Goal: Information Seeking & Learning: Find specific fact

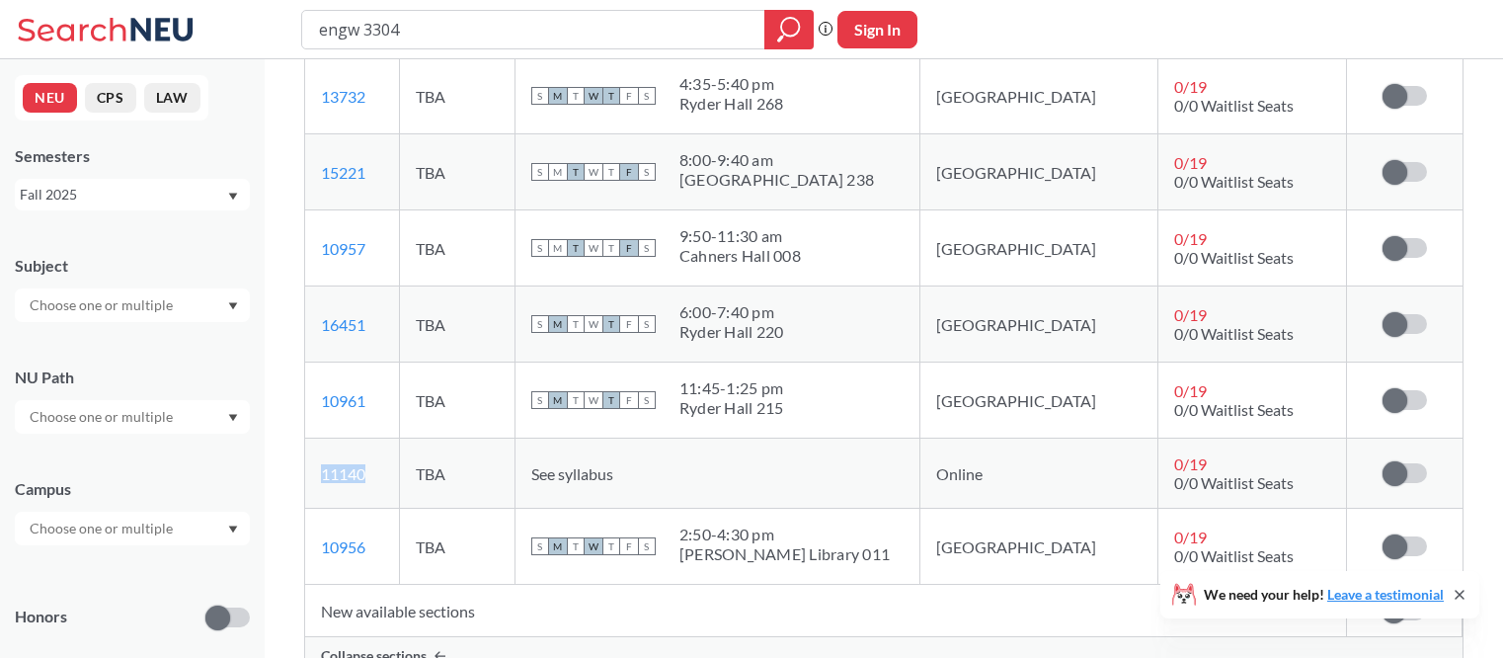
scroll to position [1563, 0]
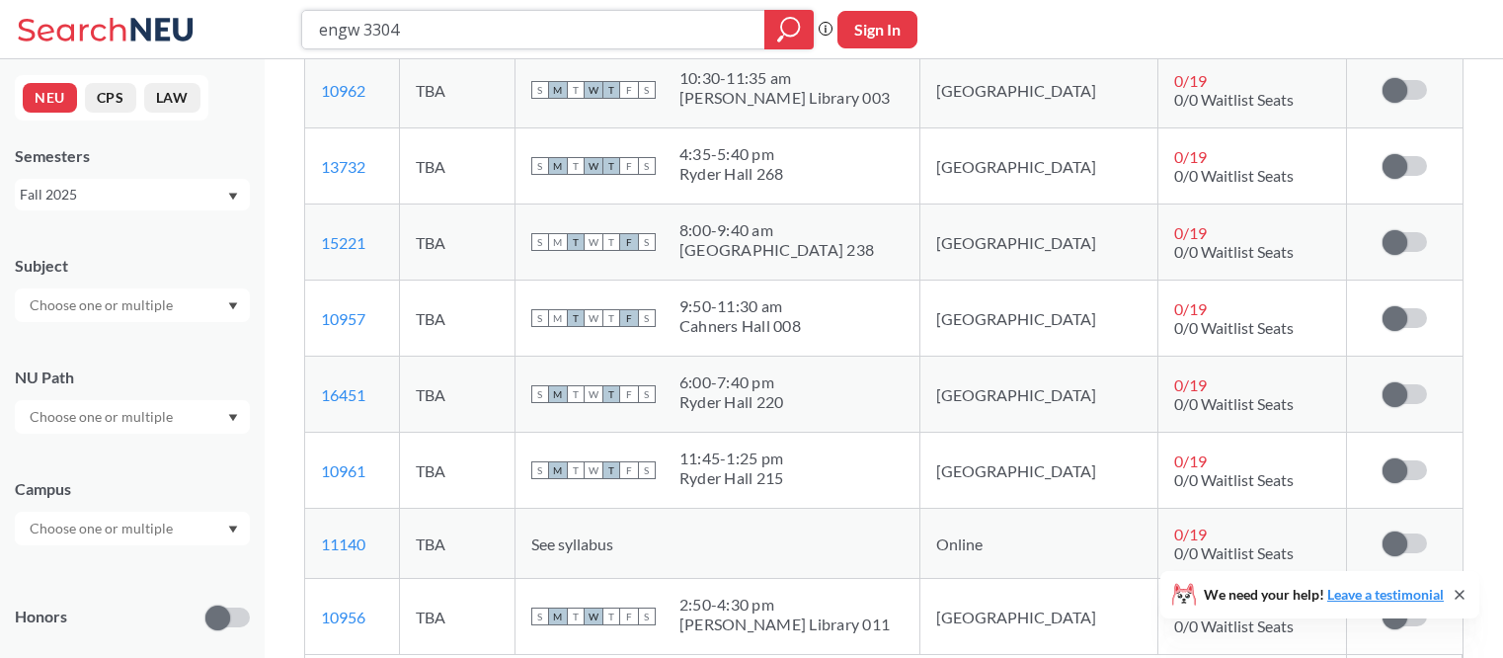
drag, startPoint x: 442, startPoint y: 33, endPoint x: 251, endPoint y: 33, distance: 191.6
click at [251, 33] on div "engw 3304 Phrase search guarantees the exact search appears in the results. Ex.…" at bounding box center [751, 29] width 1503 height 59
type input "e du c"
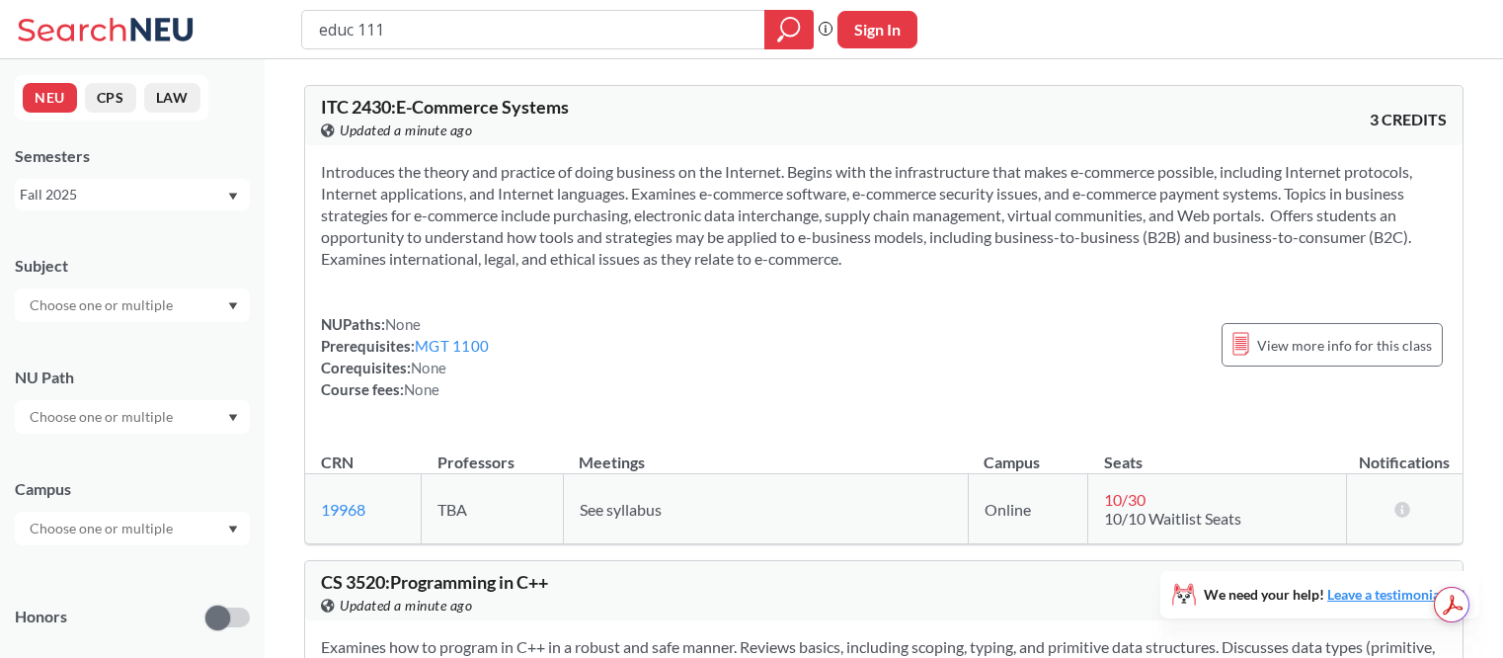
type input "educ 1111"
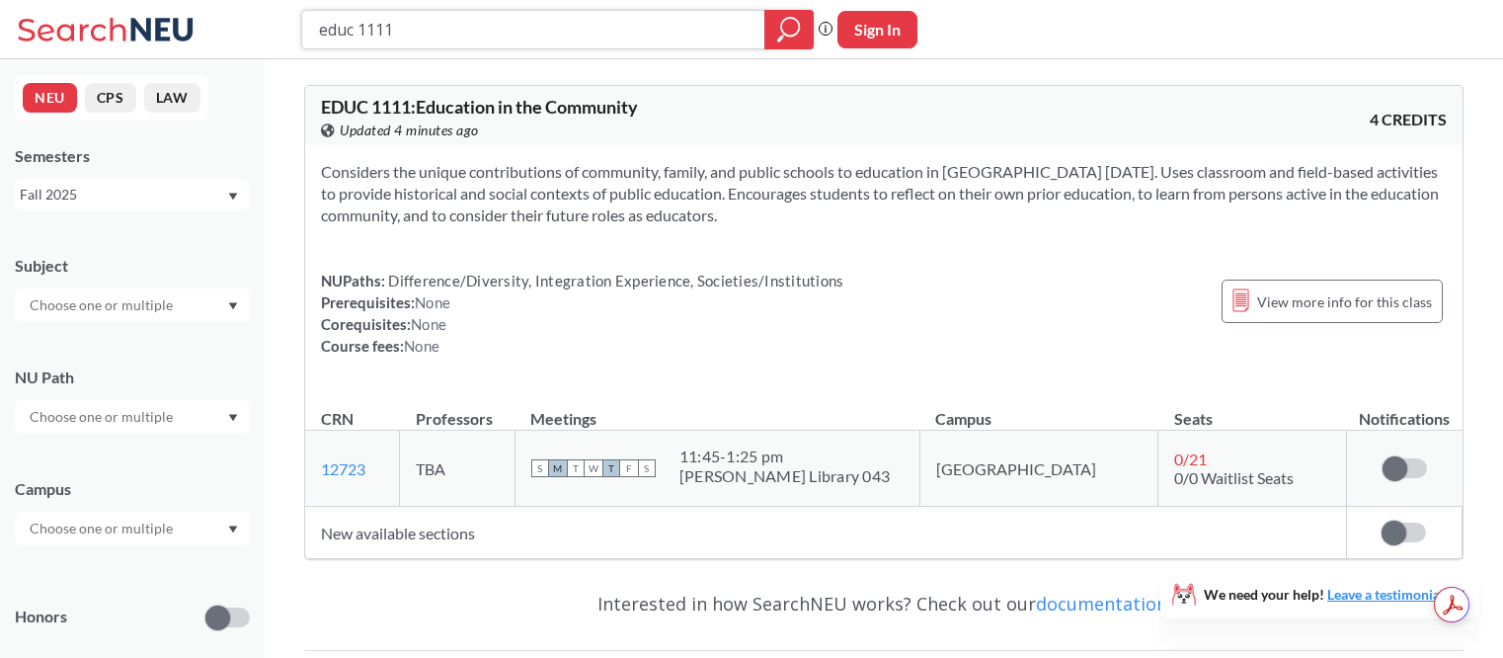
drag, startPoint x: 438, startPoint y: 21, endPoint x: 310, endPoint y: 21, distance: 128.4
click at [310, 21] on div "educ 1111" at bounding box center [557, 29] width 512 height 39
paste input "SCHM230"
click at [363, 21] on input "SCHM2301" at bounding box center [533, 30] width 433 height 34
type input "SCHM 2301"
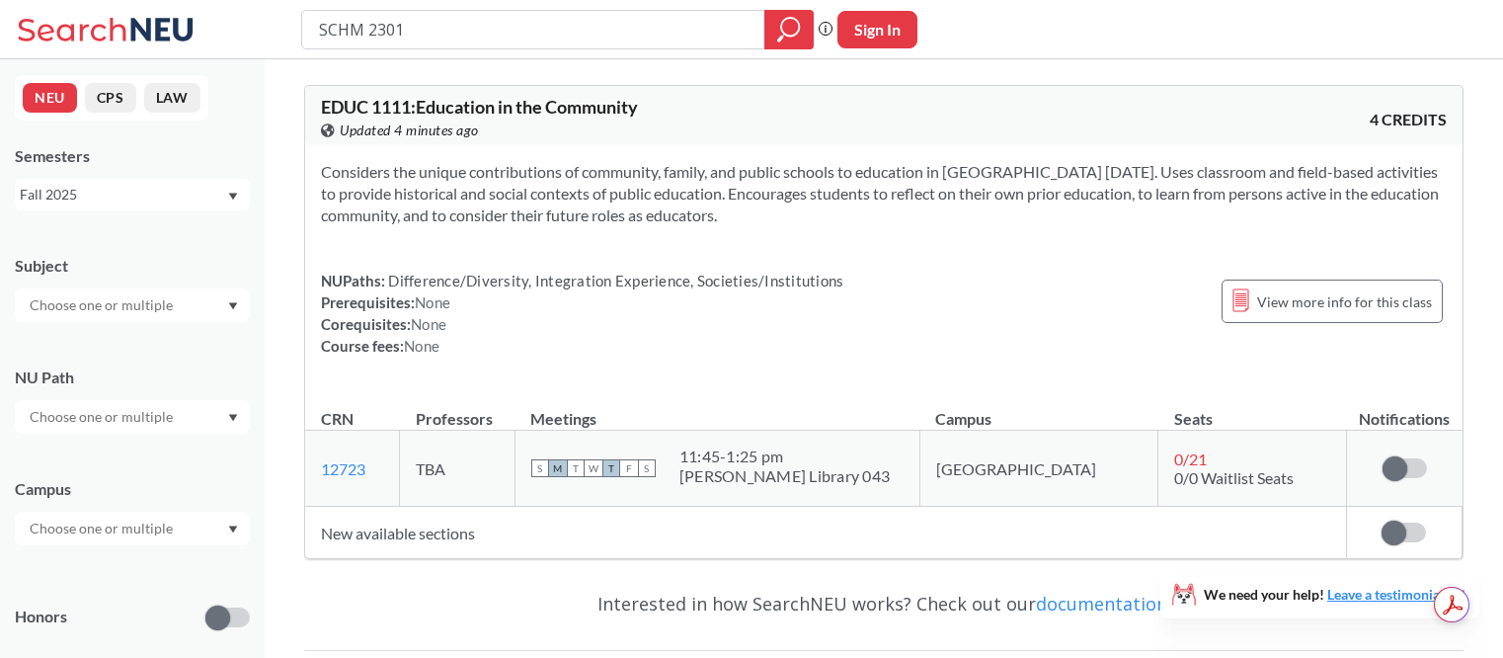
click at [821, 13] on div "SCHM 2301 Phrase search guarantees the exact search appears in the results. Ex.…" at bounding box center [566, 29] width 531 height 39
click at [796, 31] on icon "magnifying glass" at bounding box center [789, 30] width 24 height 28
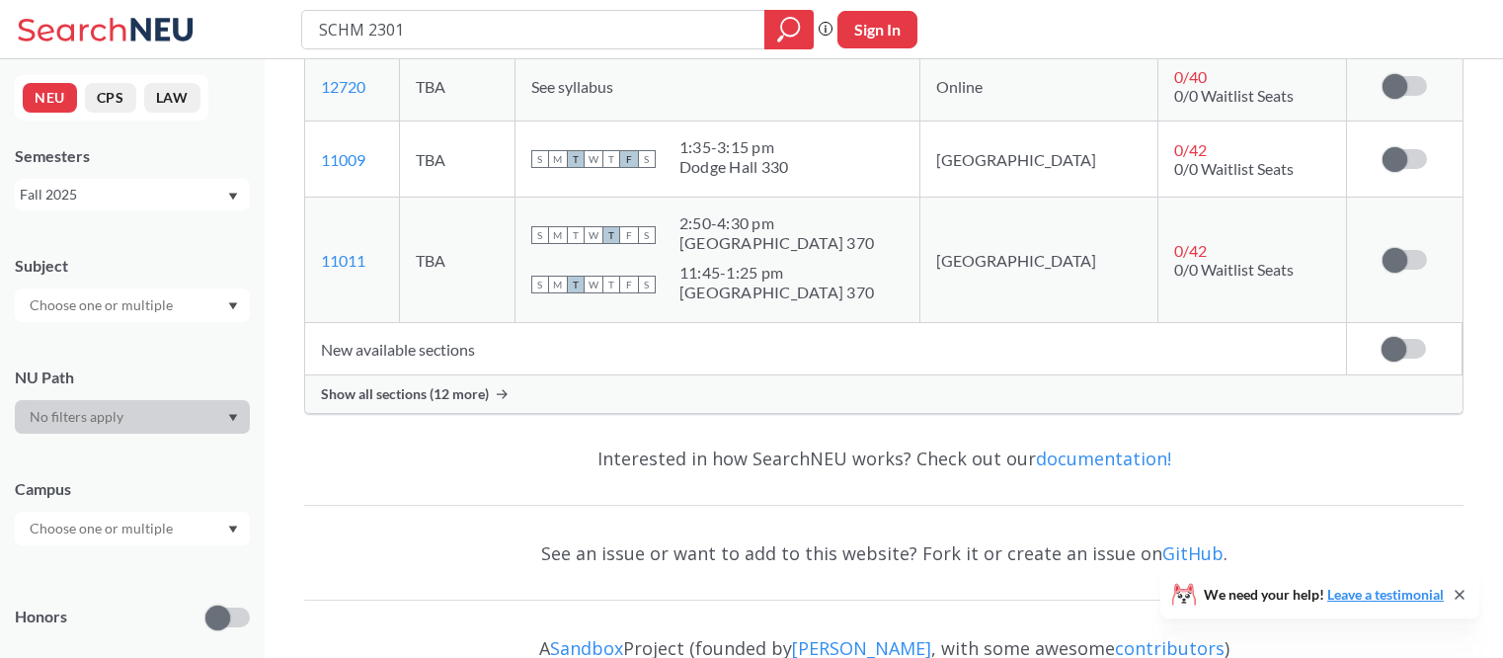
scroll to position [360, 0]
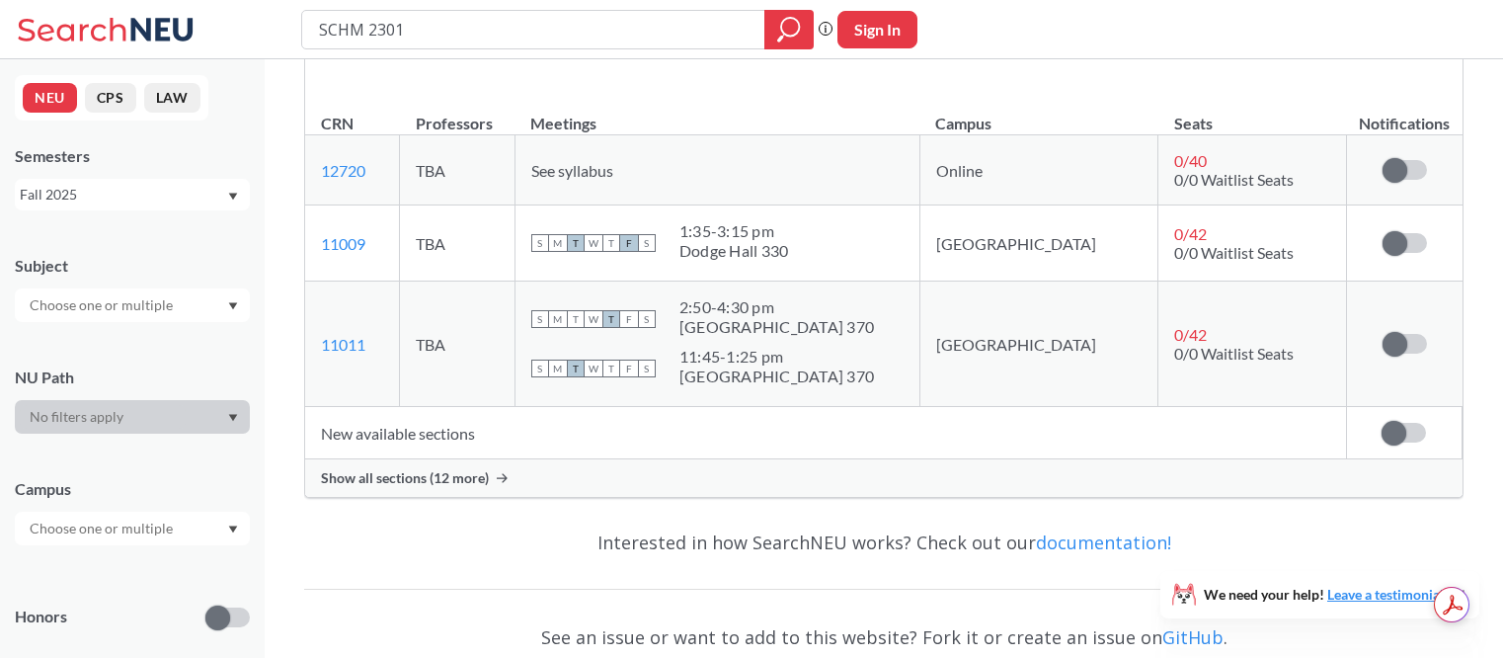
click at [480, 475] on span "Show all sections (12 more)" at bounding box center [405, 478] width 168 height 18
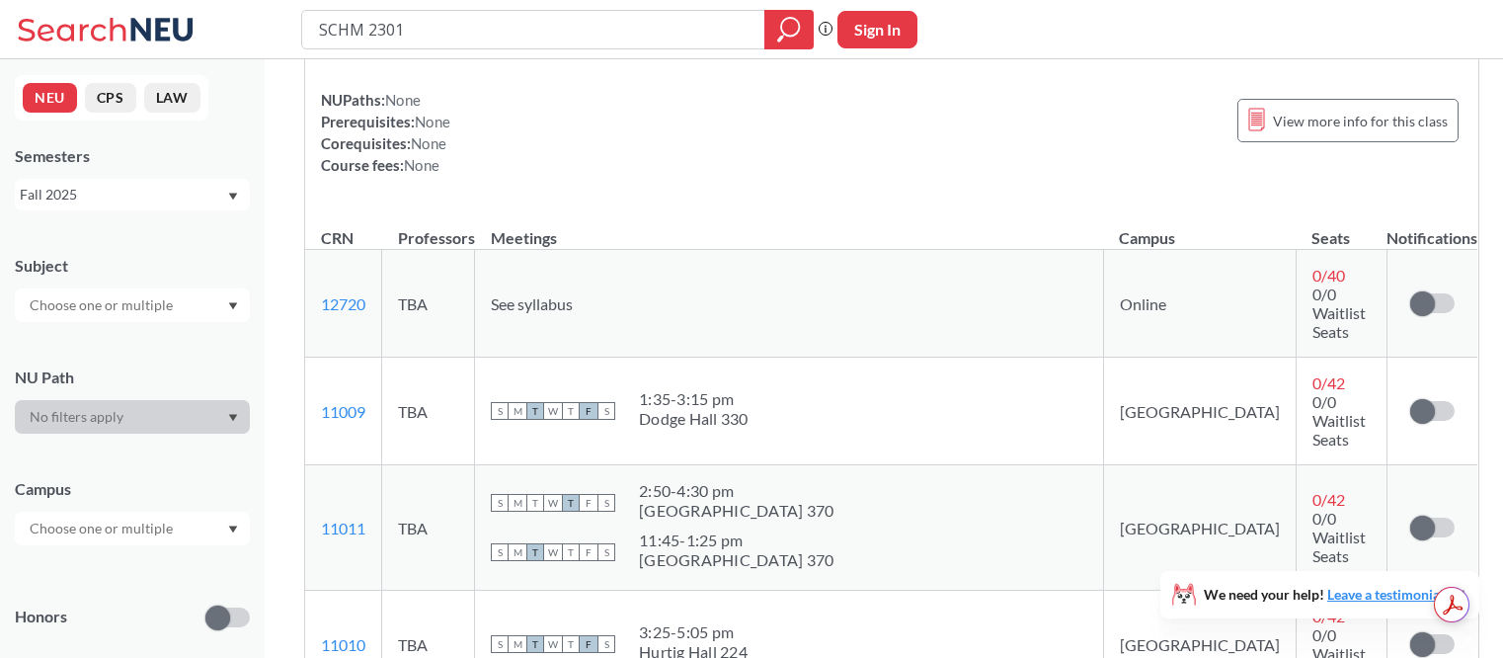
scroll to position [244, 0]
copy link "12720"
copy link "11009"
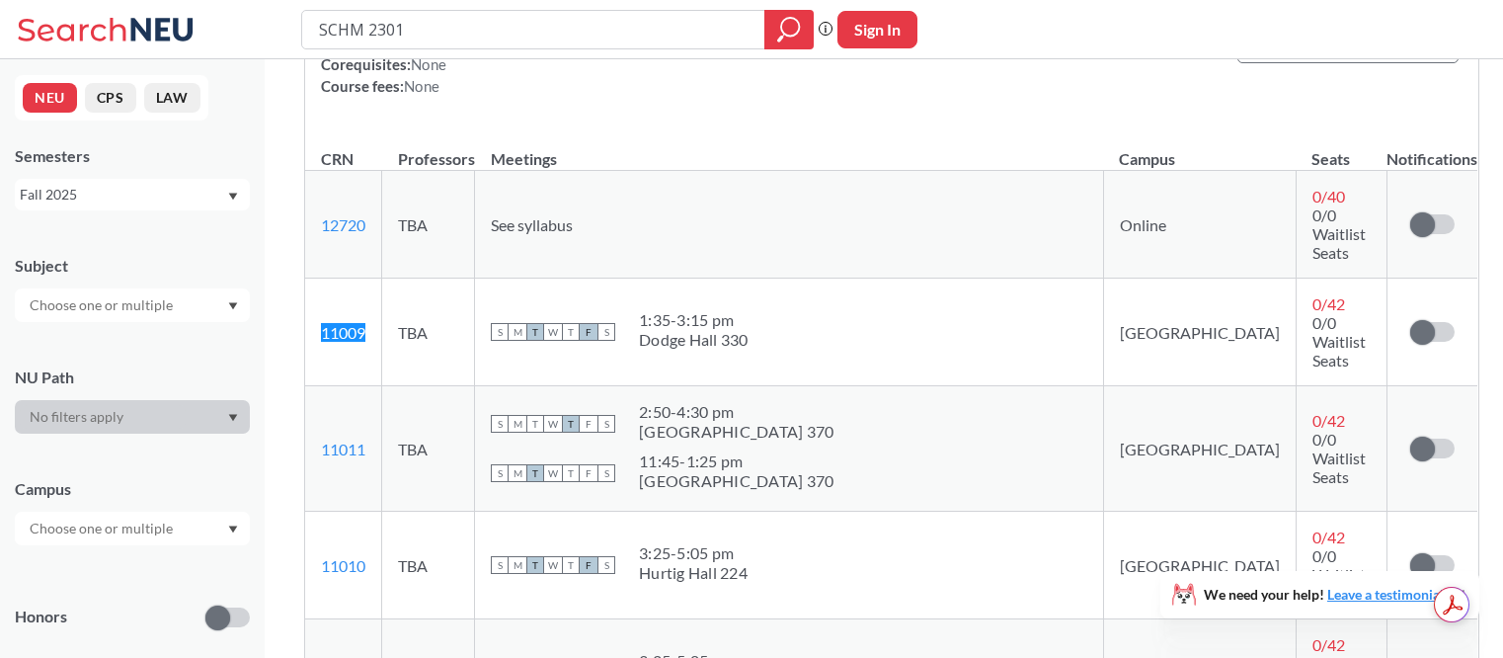
scroll to position [345, 0]
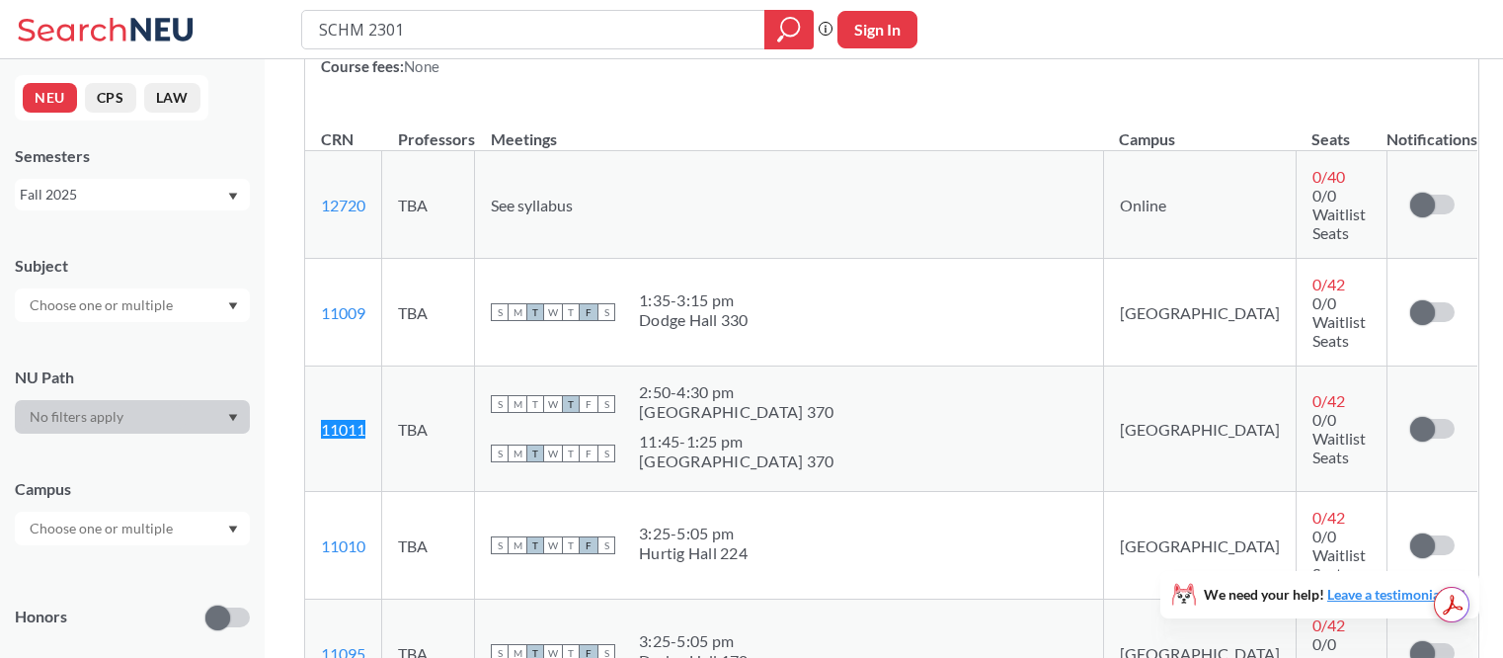
copy link "11011"
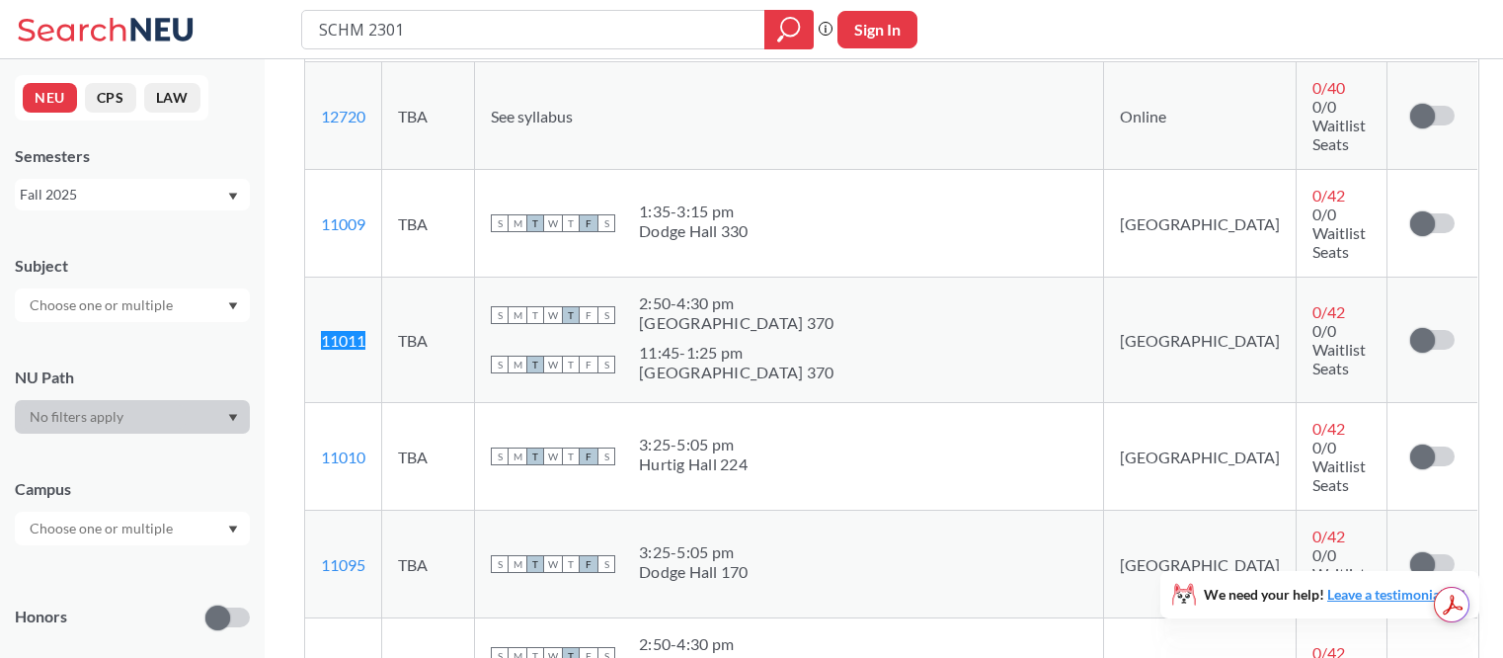
scroll to position [438, 0]
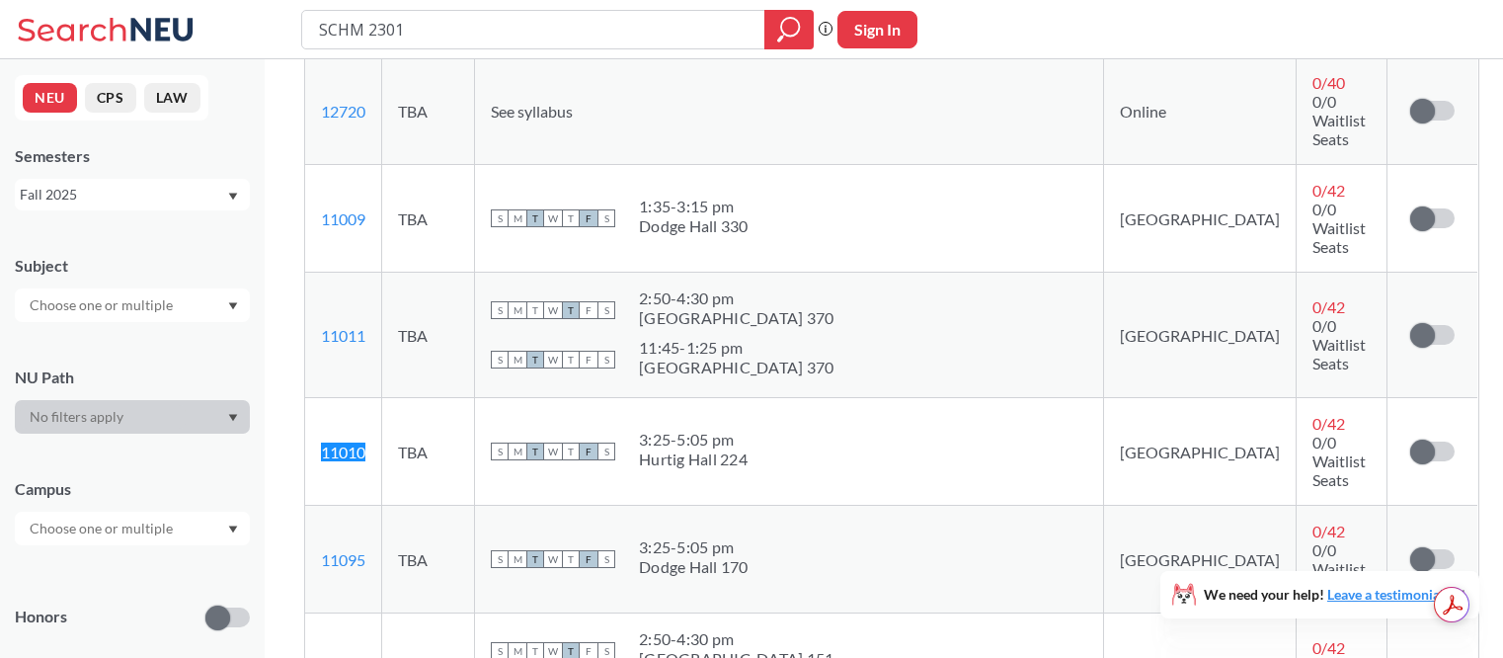
copy link "11010"
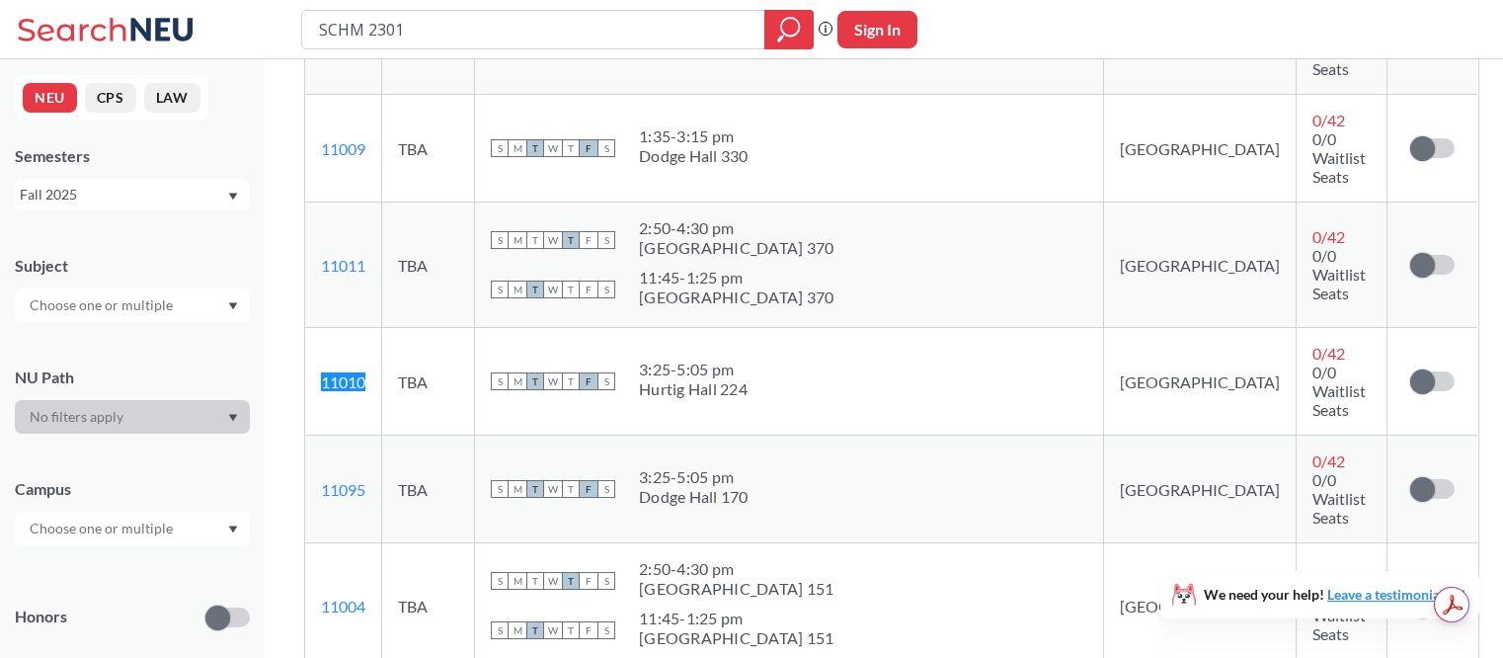
scroll to position [523, 0]
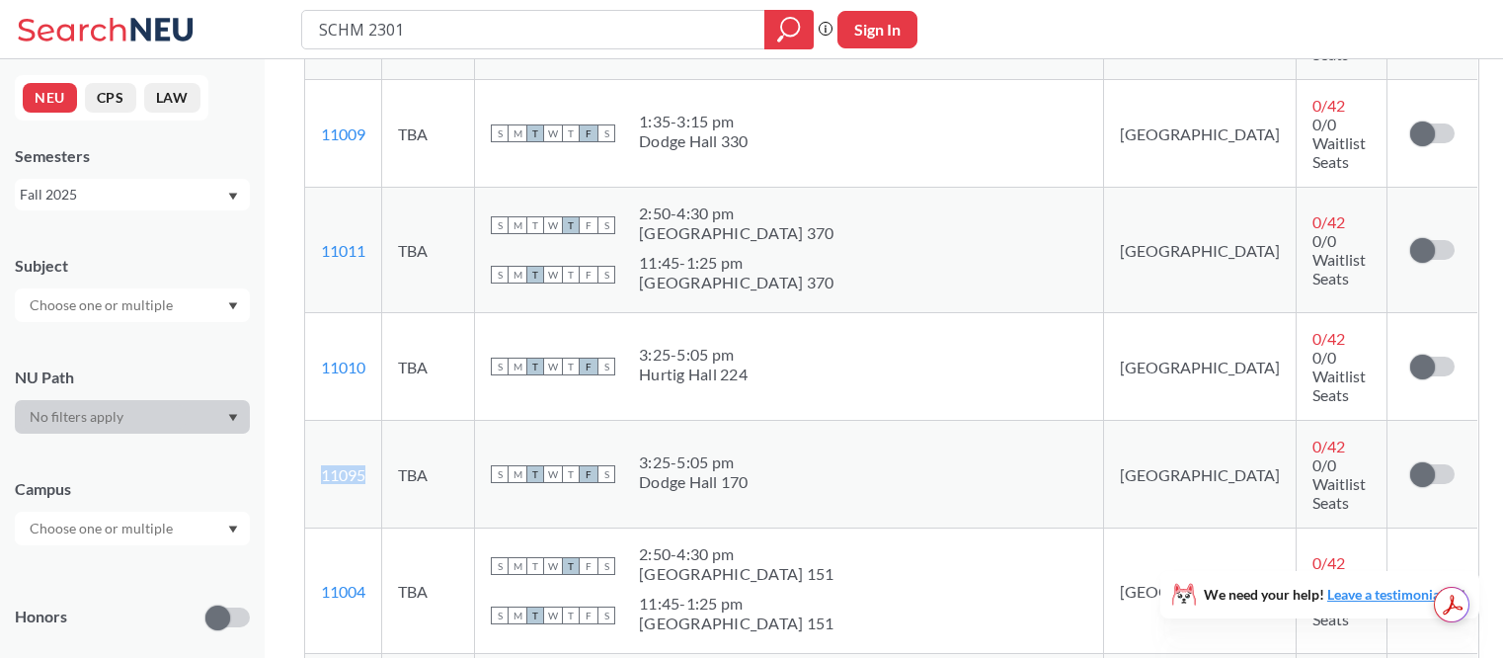
copy link "11095"
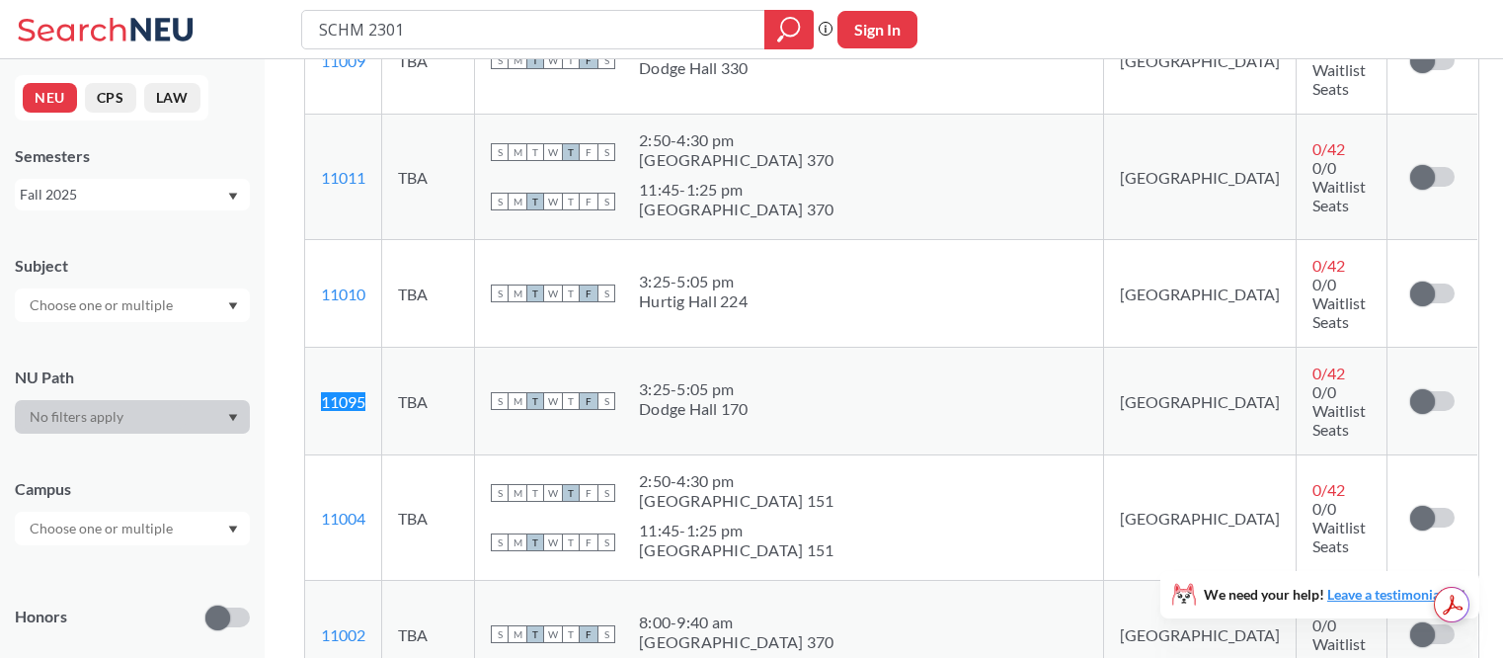
scroll to position [608, 0]
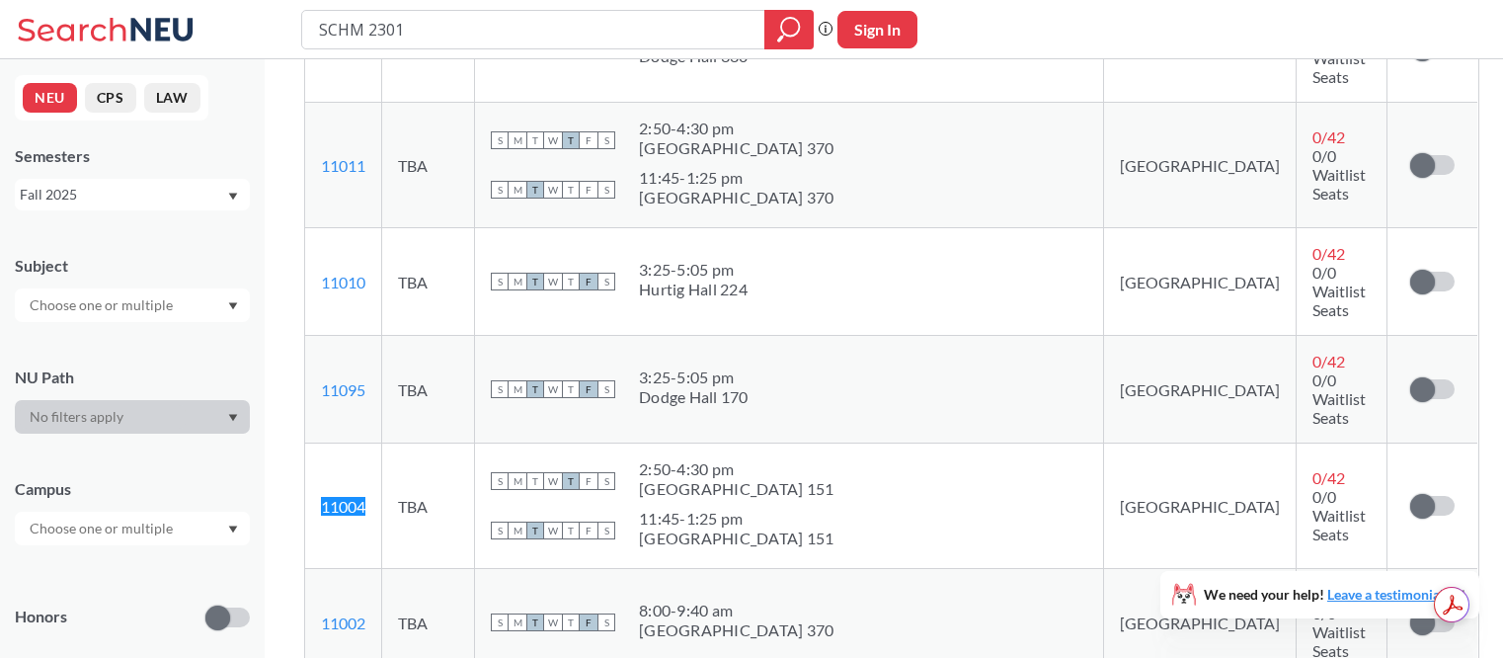
copy link "11004"
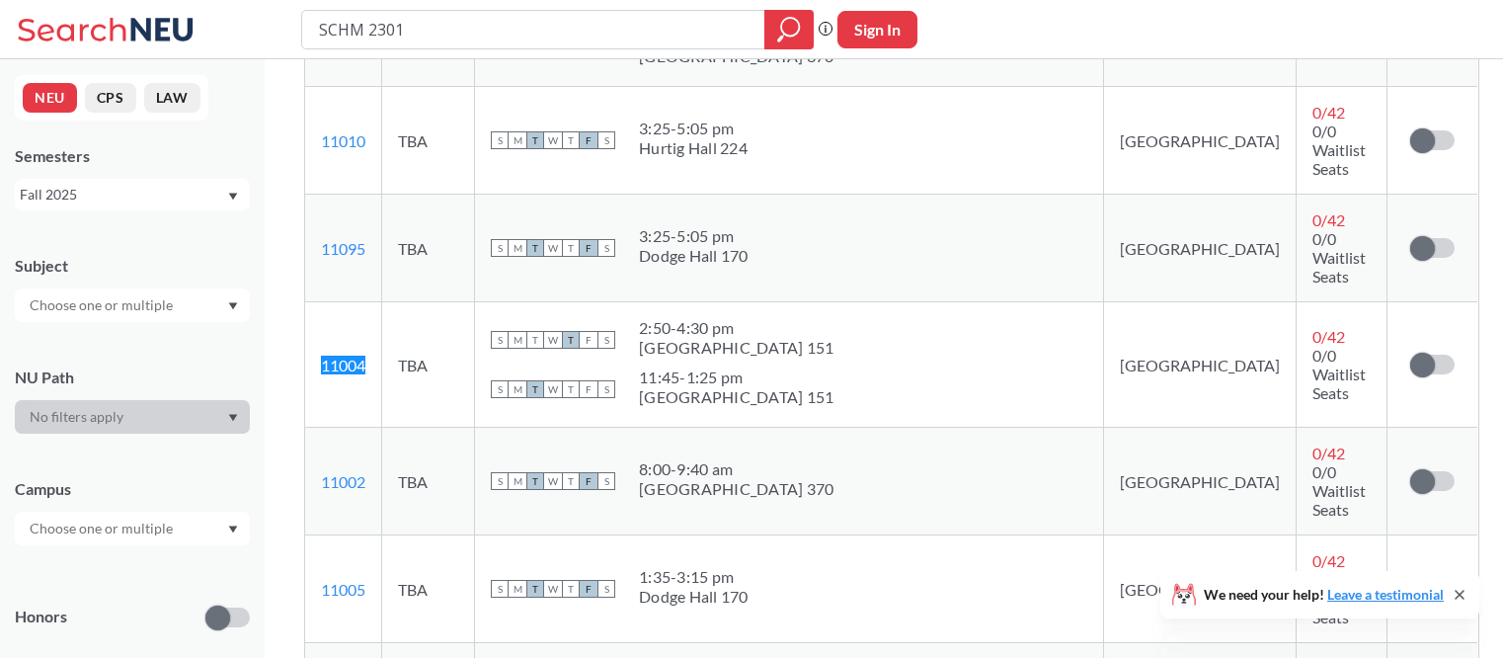
scroll to position [750, 0]
copy link "11002"
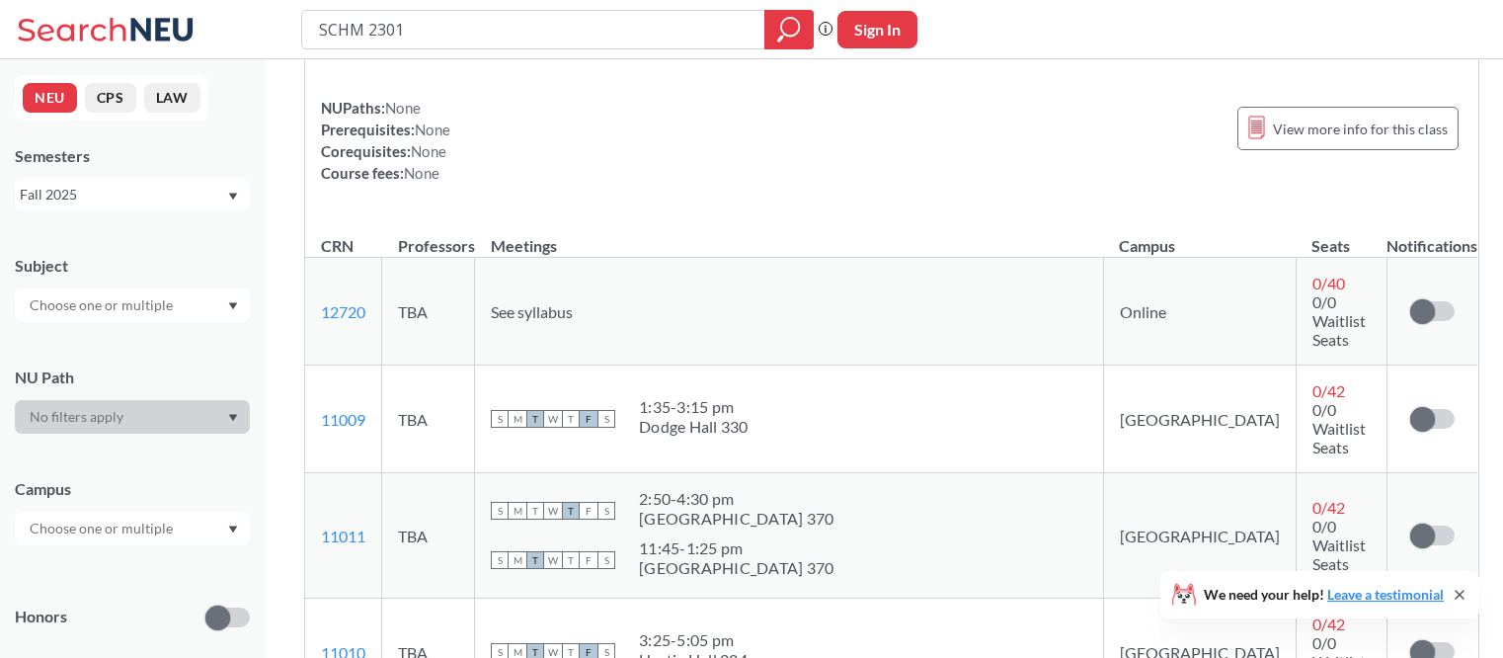
scroll to position [0, 0]
